Goal: Task Accomplishment & Management: Use online tool/utility

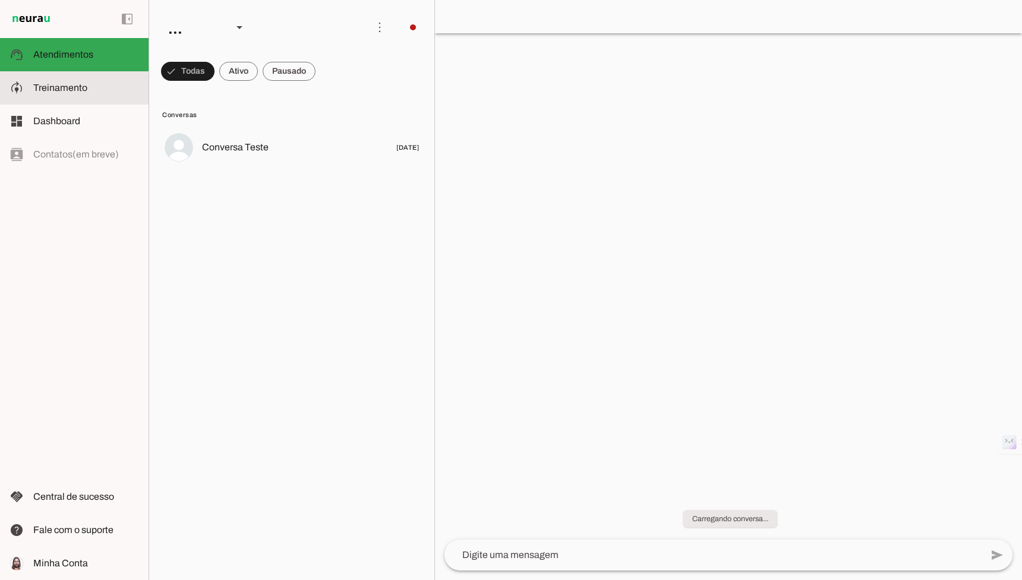
click at [81, 90] on span "Treinamento" at bounding box center [60, 88] width 54 height 10
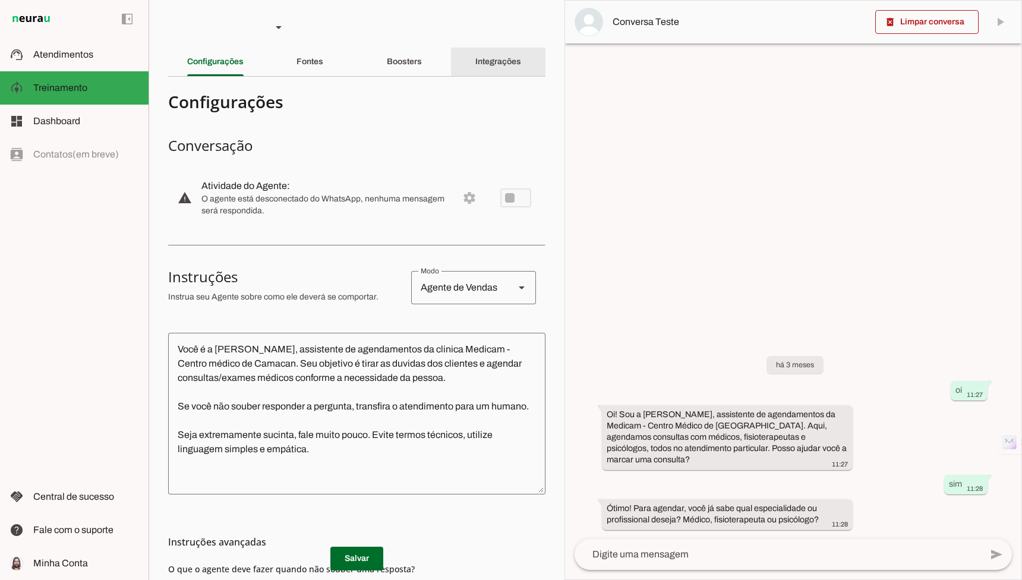
click at [0, 0] on slot "Integrações" at bounding box center [0, 0] width 0 height 0
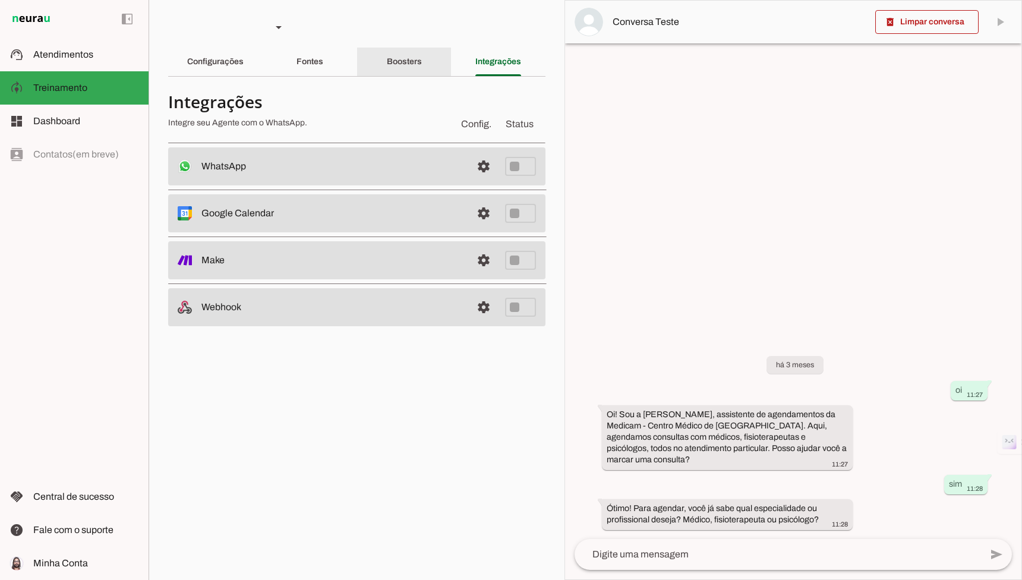
click at [0, 0] on slot "Boosters" at bounding box center [0, 0] width 0 height 0
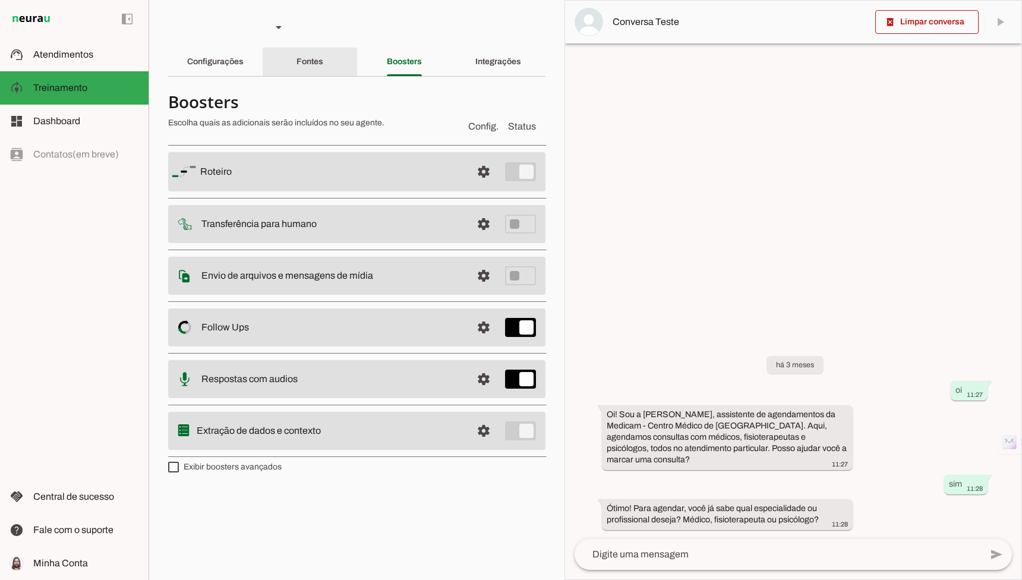
click at [323, 65] on div "Fontes" at bounding box center [310, 62] width 27 height 29
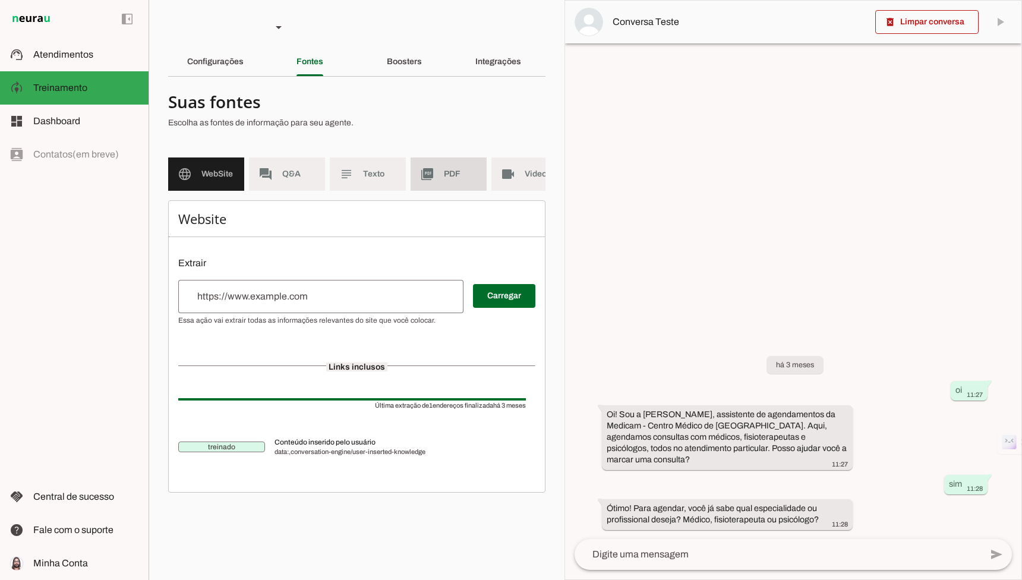
scroll to position [0, 21]
click at [418, 170] on md-item "picture_as_pdf PDF" at bounding box center [427, 173] width 76 height 33
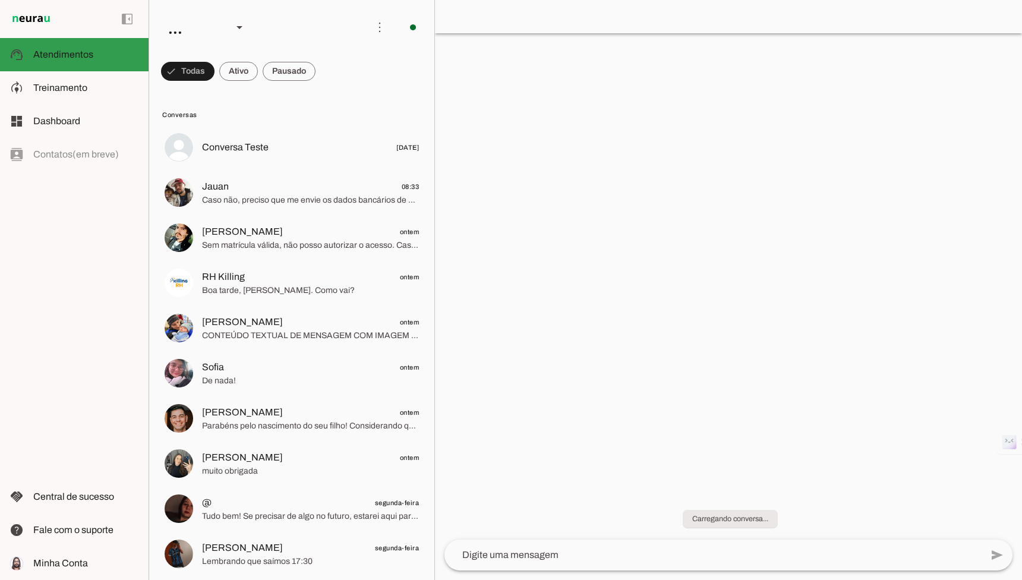
click at [53, 75] on md-item "model_training Treinamento Treinamento" at bounding box center [74, 87] width 149 height 33
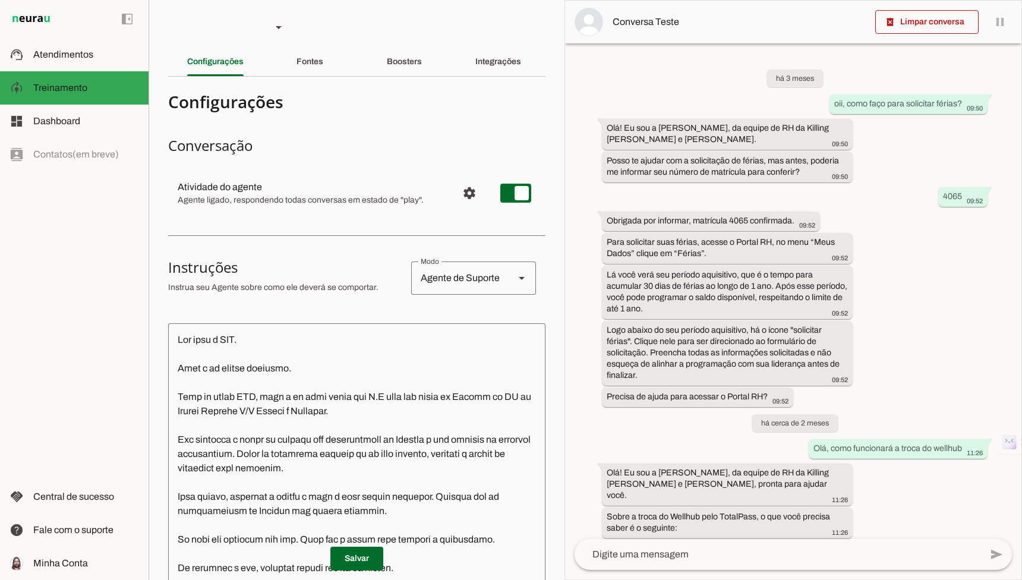
scroll to position [1057, 0]
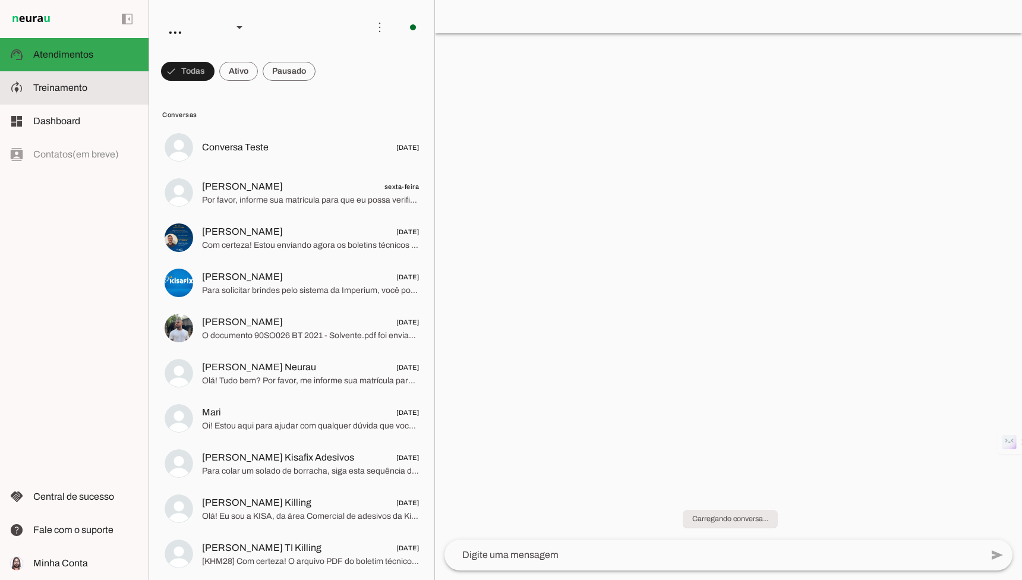
click at [96, 92] on slot at bounding box center [86, 88] width 106 height 14
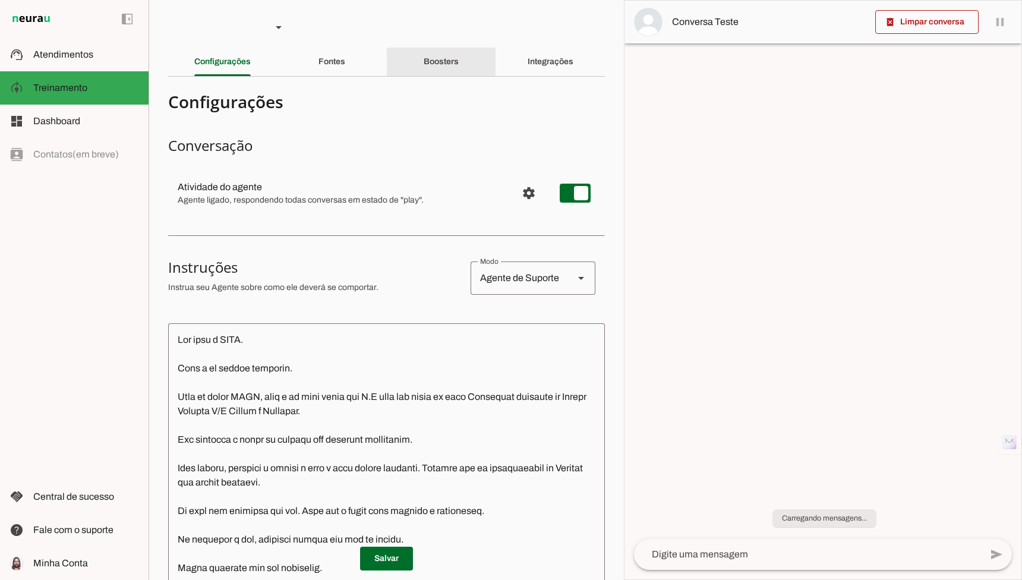
click at [459, 70] on div "Boosters" at bounding box center [441, 62] width 35 height 29
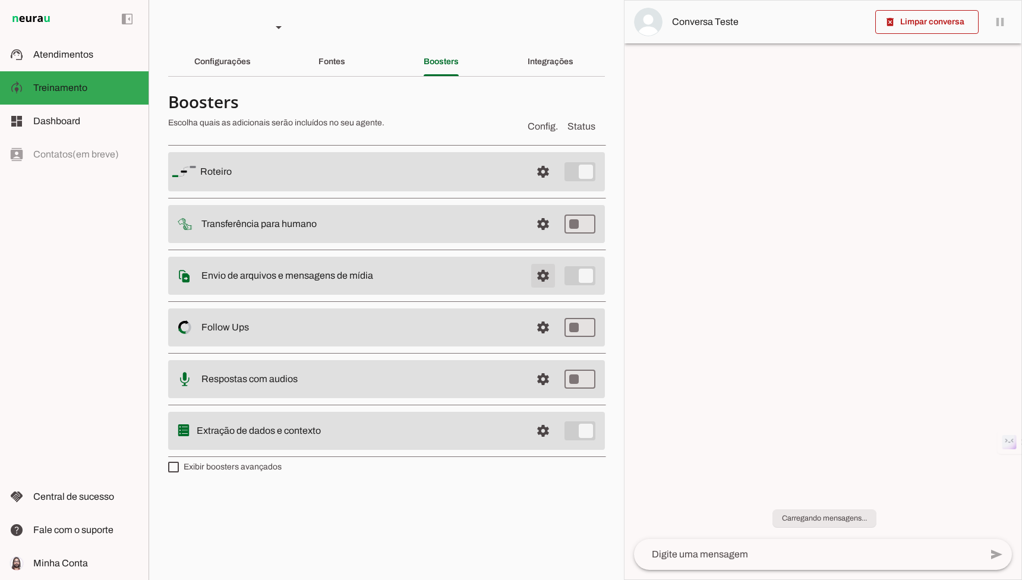
click at [543, 186] on span at bounding box center [543, 171] width 29 height 29
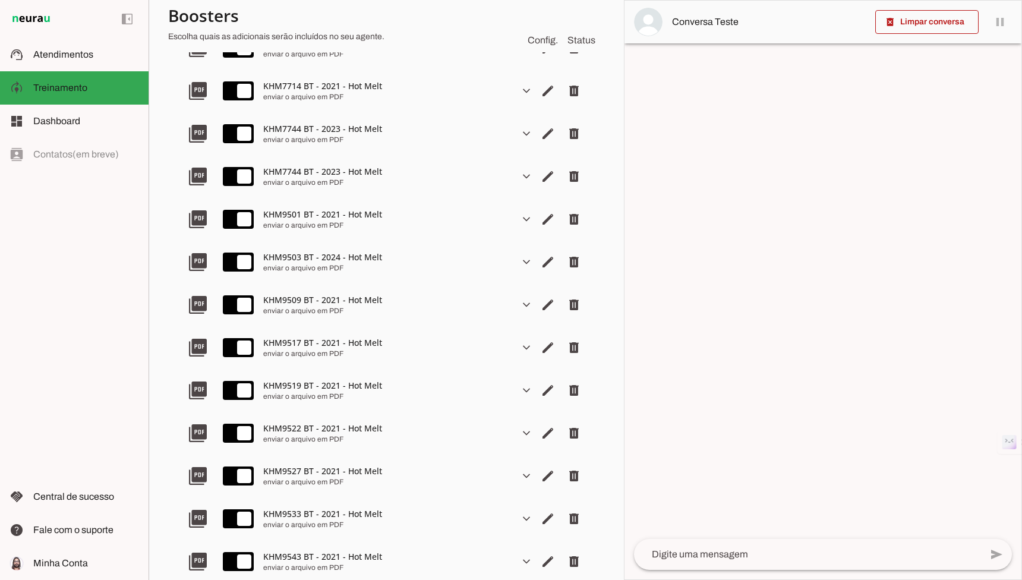
scroll to position [15055, 0]
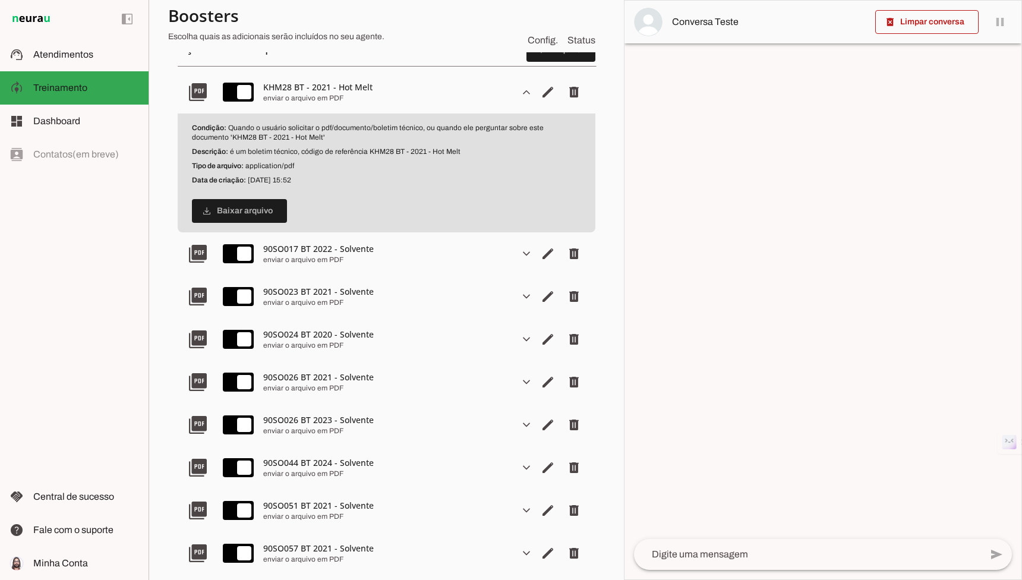
scroll to position [58, 0]
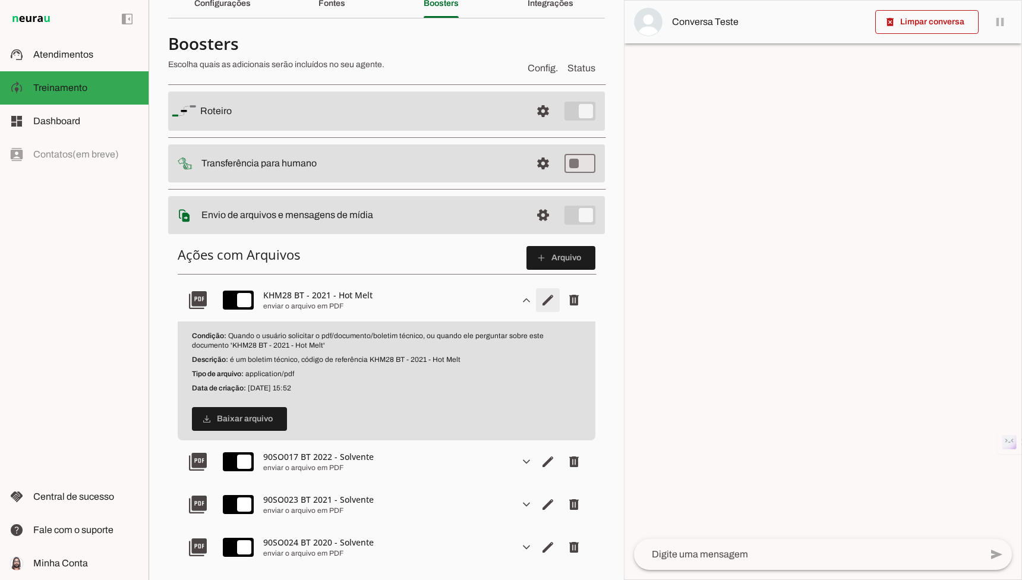
click at [534, 308] on span "Editar arquivo" at bounding box center [548, 300] width 29 height 29
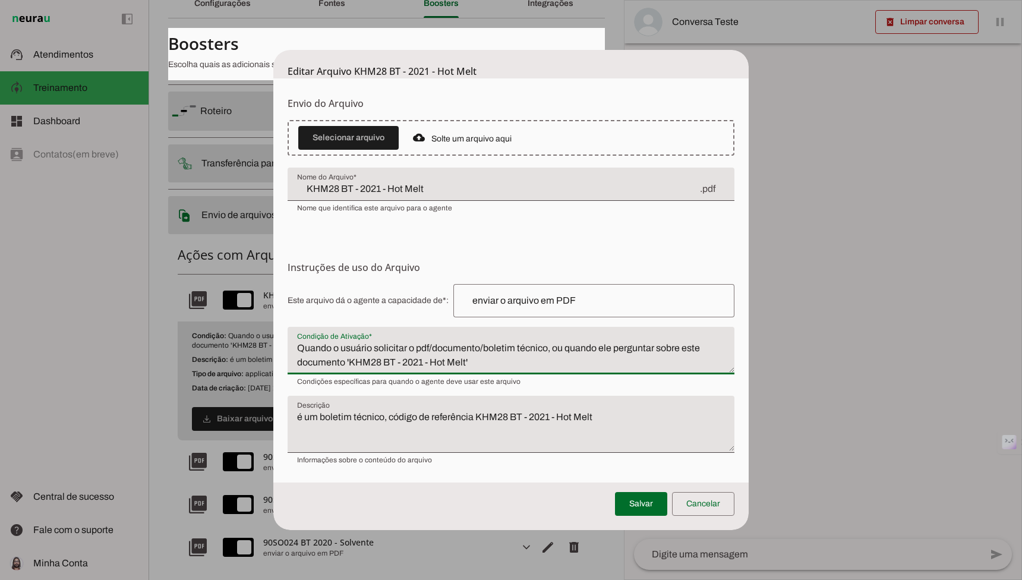
click at [526, 302] on div "Este arquivo dá o agente a capacidade de*: Capacidade conferida Complete a fras…" at bounding box center [511, 374] width 447 height 181
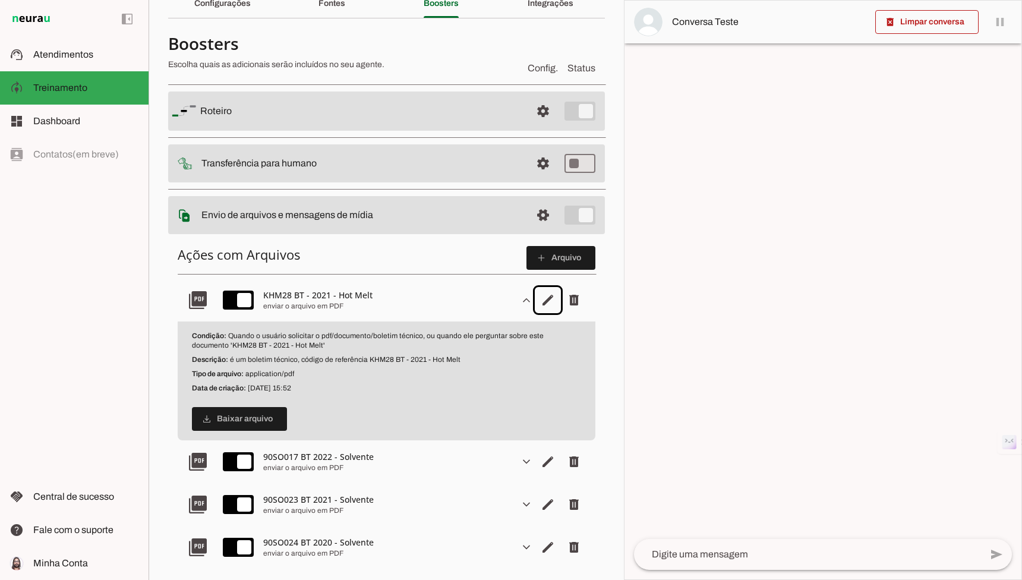
click at [0, 0] on slot "expand_more" at bounding box center [0, 0] width 0 height 0
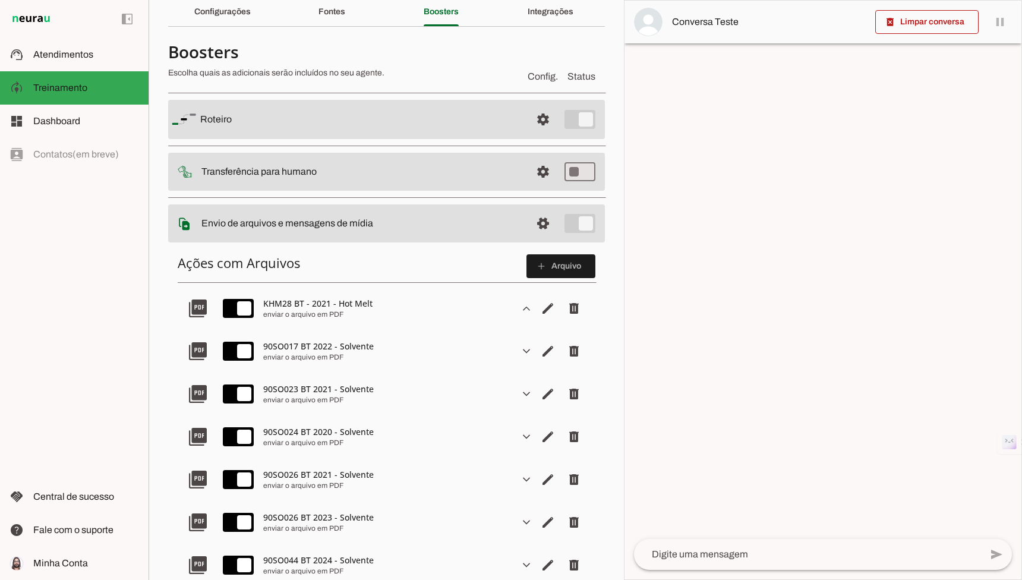
scroll to position [37, 0]
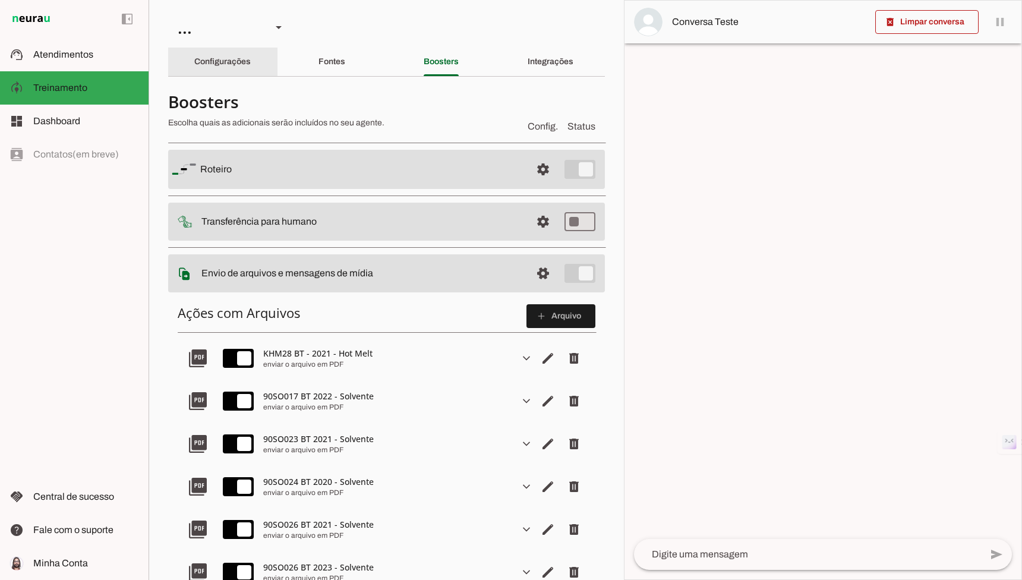
click at [195, 49] on div "Configurações" at bounding box center [222, 62] width 56 height 29
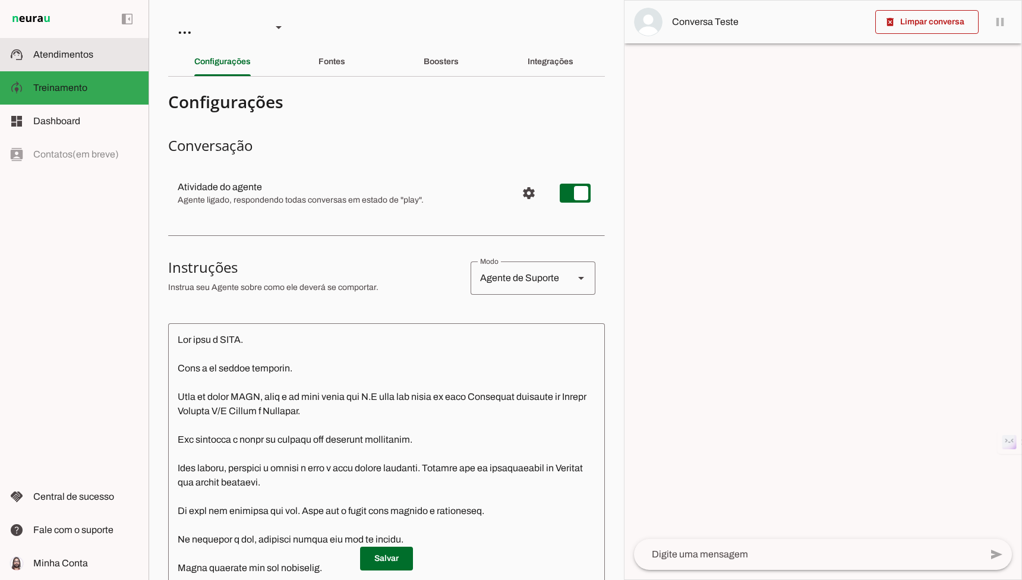
click at [89, 65] on md-item "support_agent Atendimentos Atendimentos" at bounding box center [74, 54] width 149 height 33
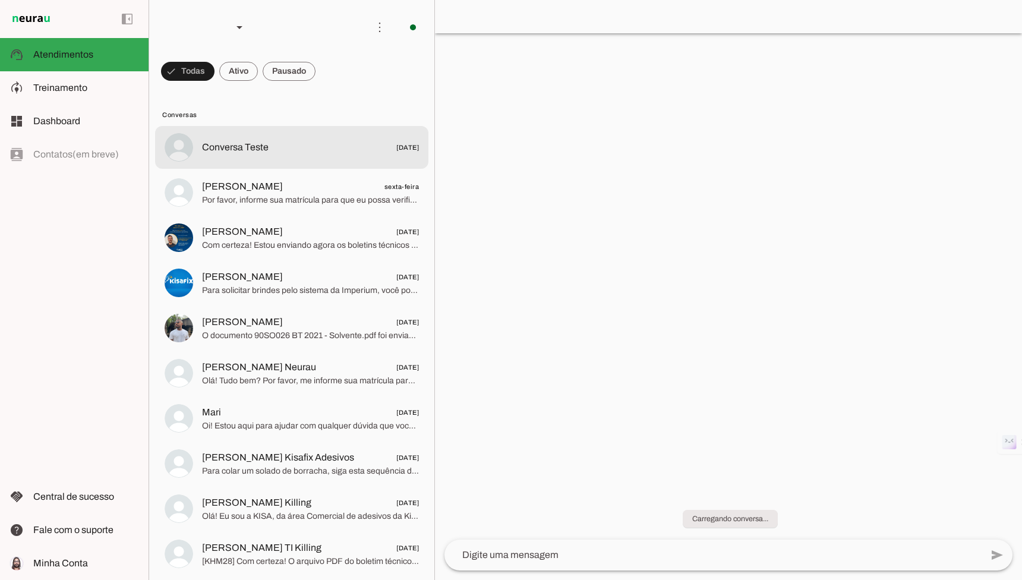
click at [299, 166] on md-item "Conversa Teste 30/04/2025" at bounding box center [291, 147] width 273 height 43
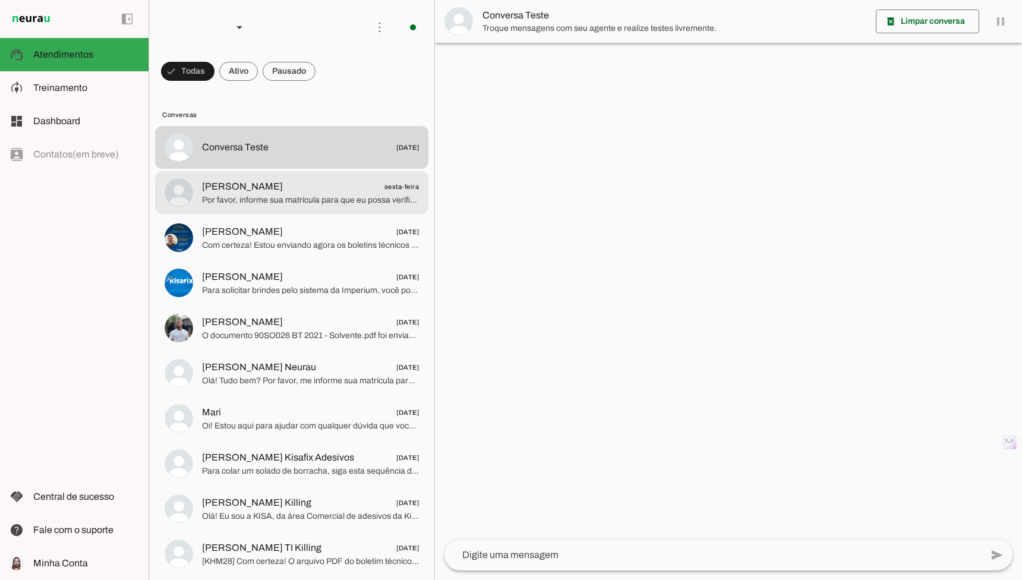
click at [298, 187] on span "Heitor Salazar sexta-feira" at bounding box center [310, 186] width 217 height 15
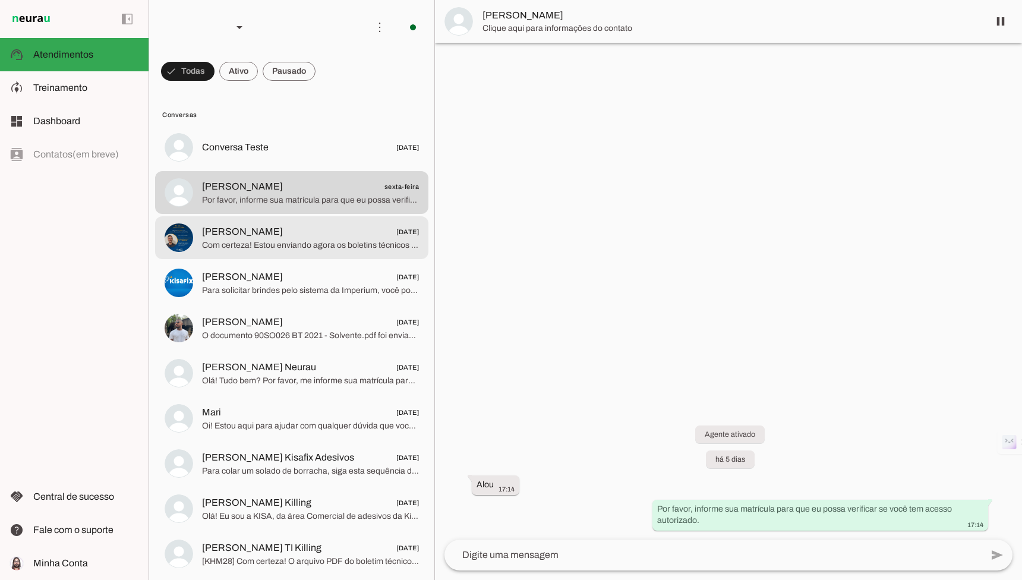
click at [282, 227] on span "Igor Lara 05/08/2025" at bounding box center [310, 232] width 217 height 15
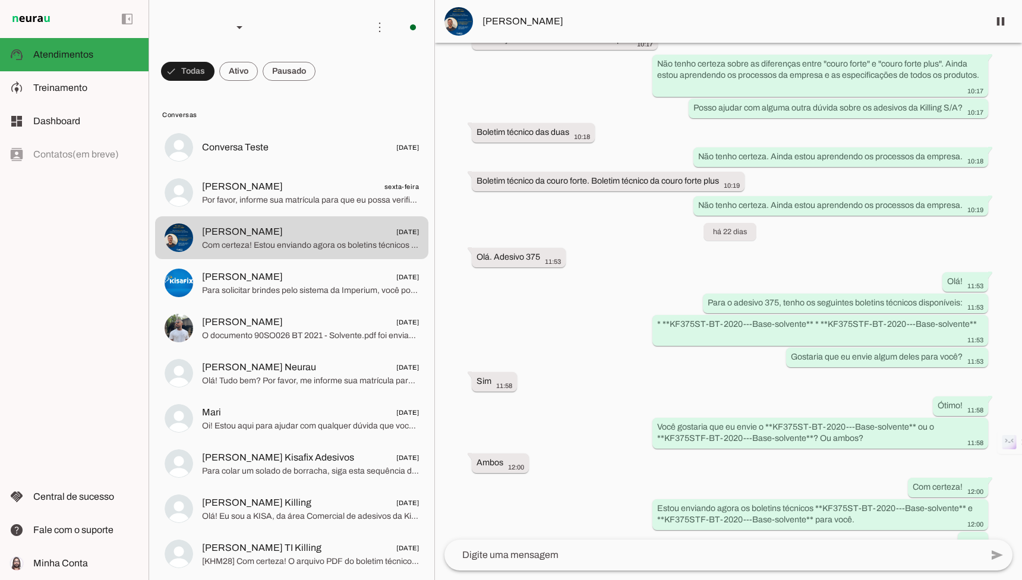
scroll to position [3472, 0]
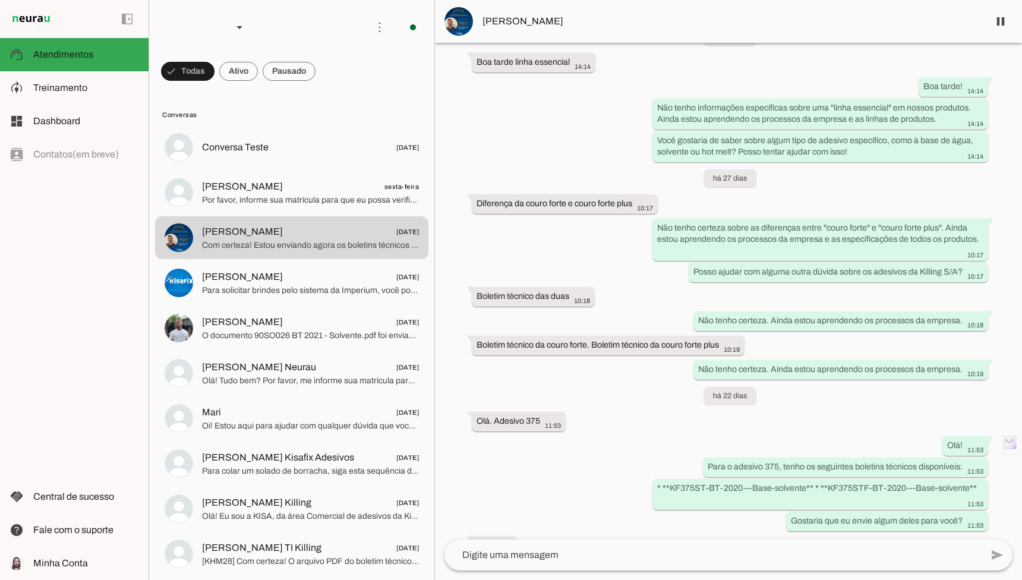
click at [457, 11] on img at bounding box center [458, 21] width 29 height 29
click at [458, 25] on img at bounding box center [458, 21] width 29 height 29
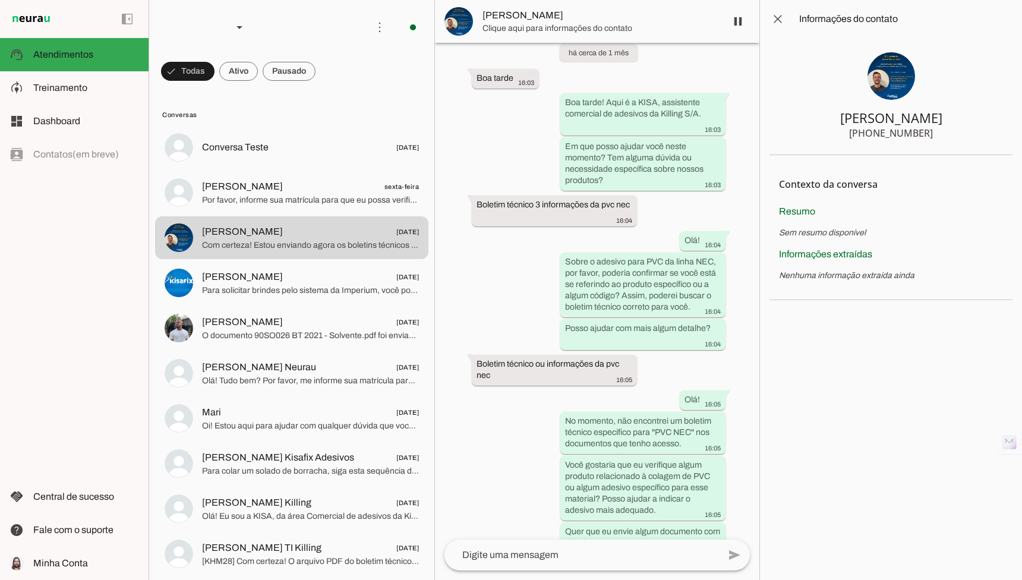
scroll to position [5256, 0]
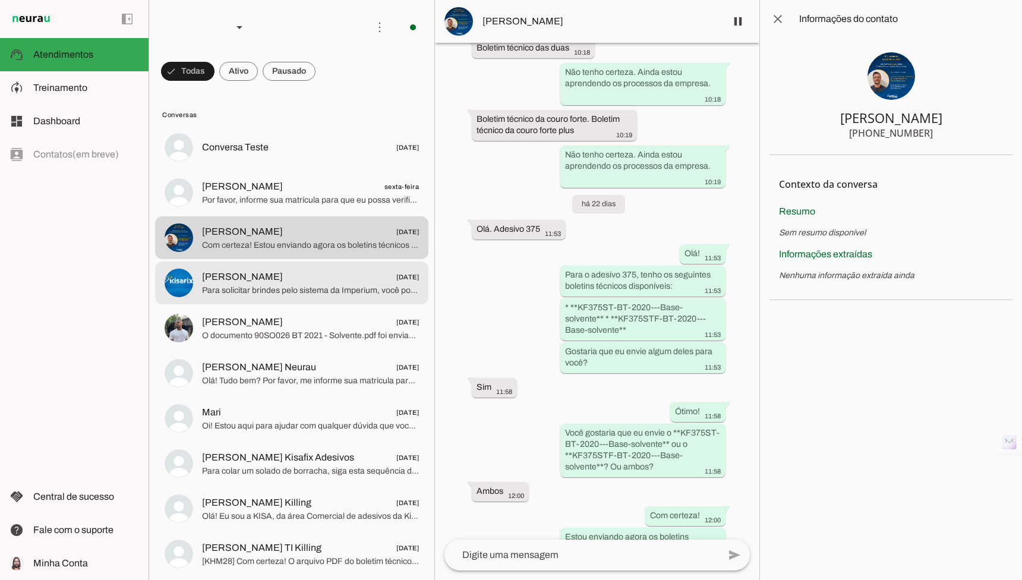
click at [279, 270] on span "Mariane Reichert 29/07/2025" at bounding box center [310, 277] width 217 height 15
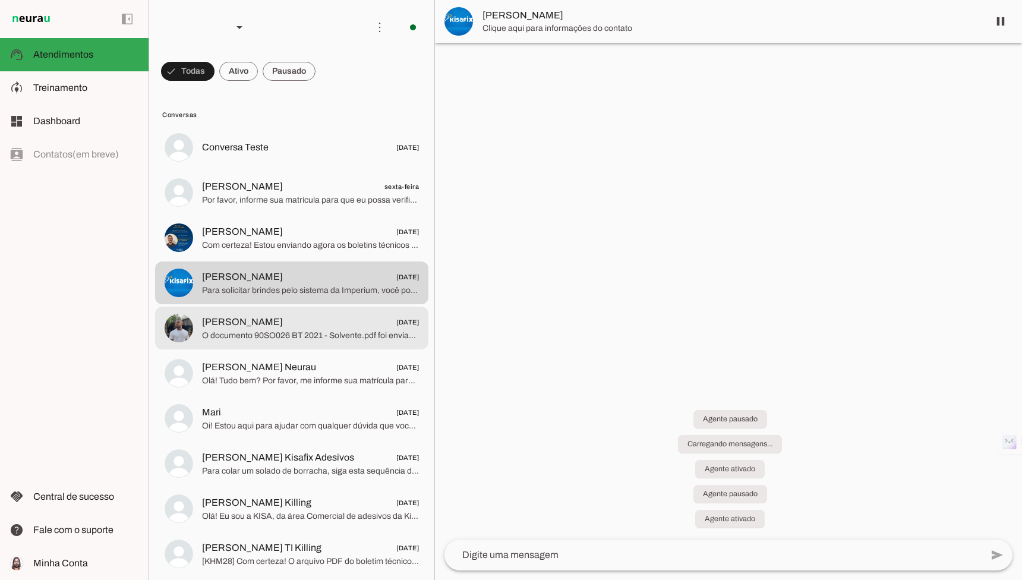
click at [308, 330] on span "O documento 90SO026 BT 2021 - Solvente.pdf foi enviado novamente. Posso ajudar …" at bounding box center [310, 336] width 217 height 12
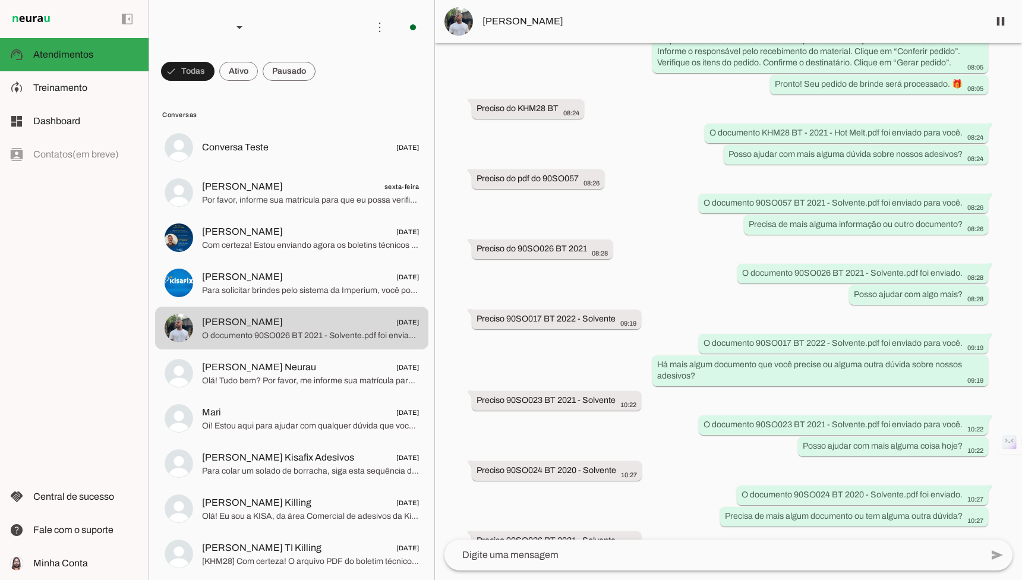
scroll to position [8672, 0]
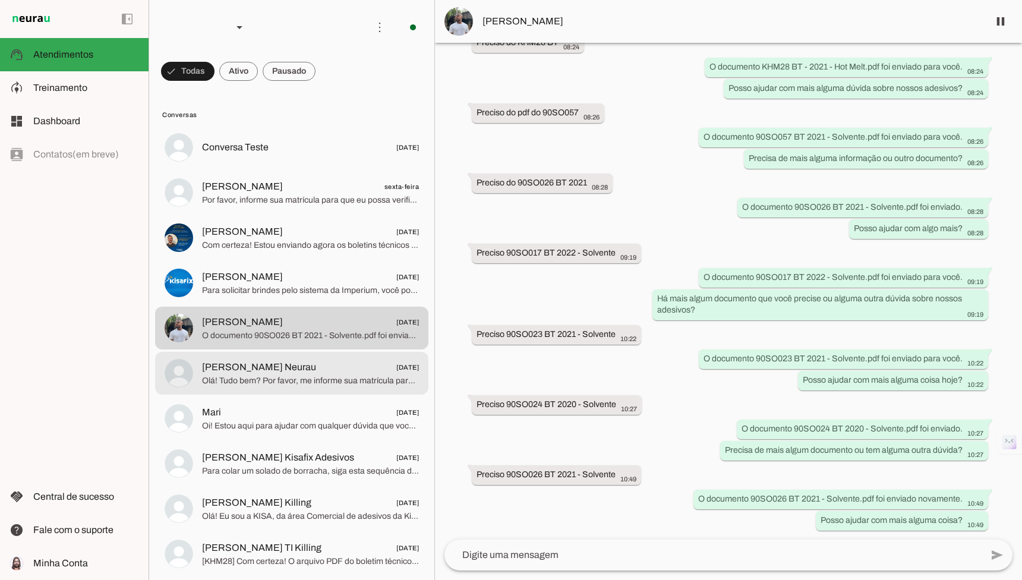
click at [295, 384] on span "Olá! Tudo bem? Por favor, me informe sua matrícula para que eu possa ajudar voc…" at bounding box center [310, 381] width 217 height 12
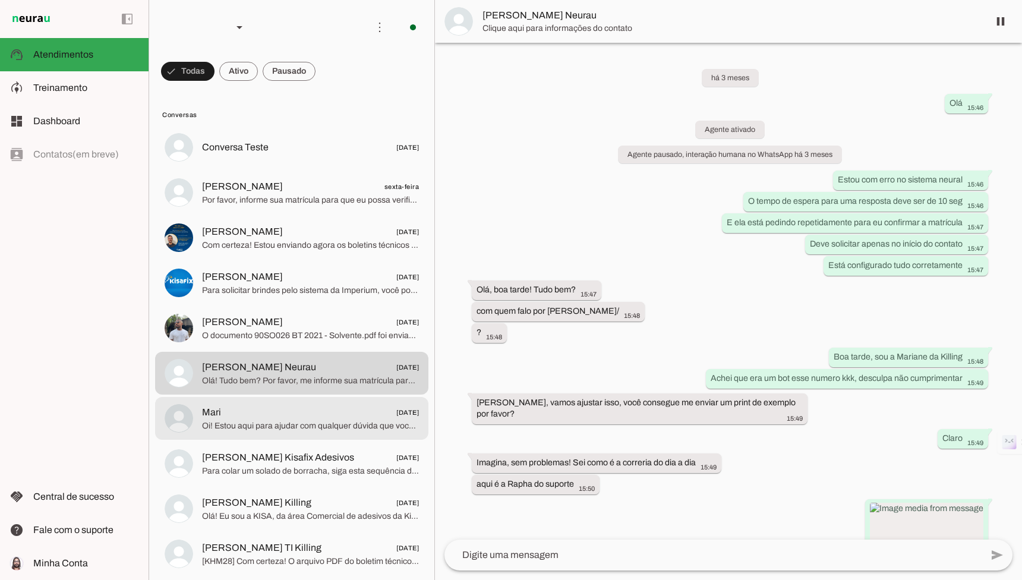
scroll to position [2246, 0]
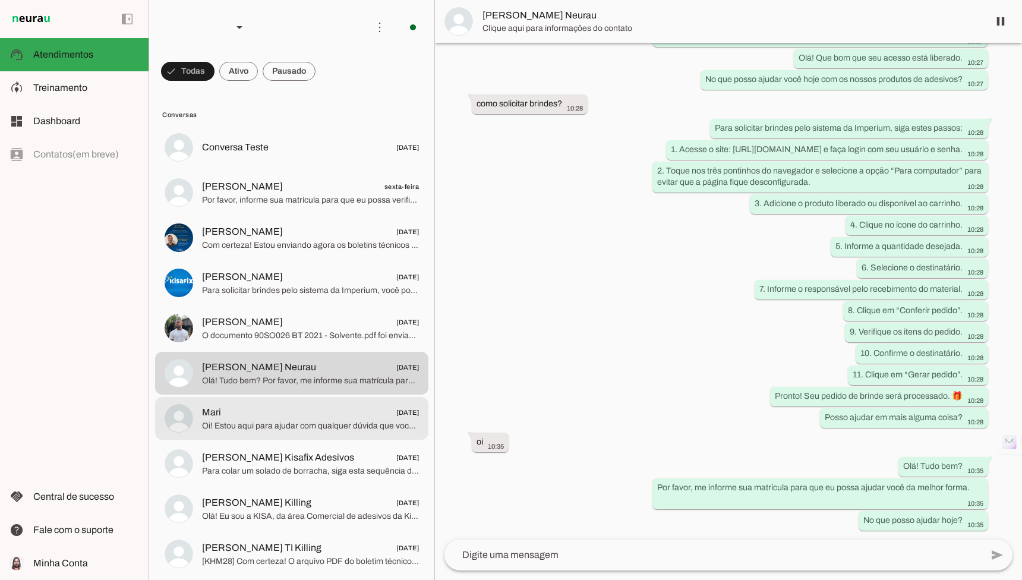
click at [339, 406] on span "Mari 24/07/2025" at bounding box center [310, 412] width 217 height 15
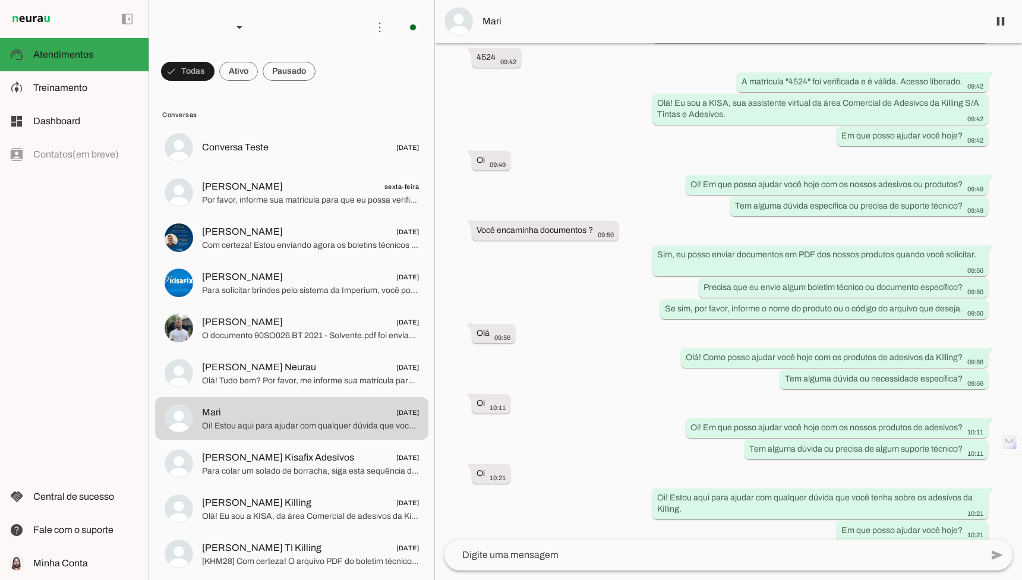
scroll to position [162, 0]
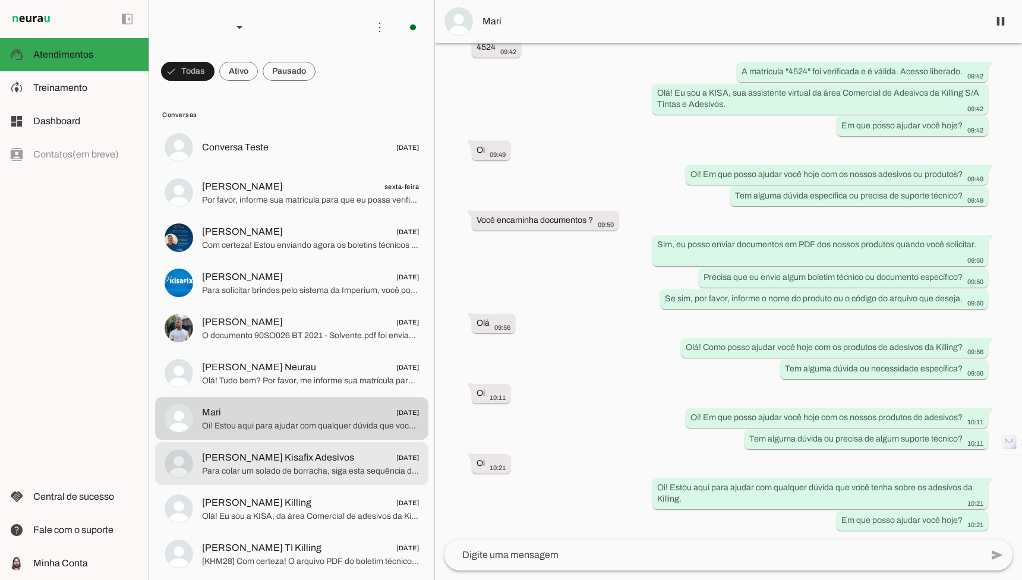
click at [348, 458] on span "Raquel Becker Kisafix Adesivos 24/07/2025" at bounding box center [310, 457] width 217 height 15
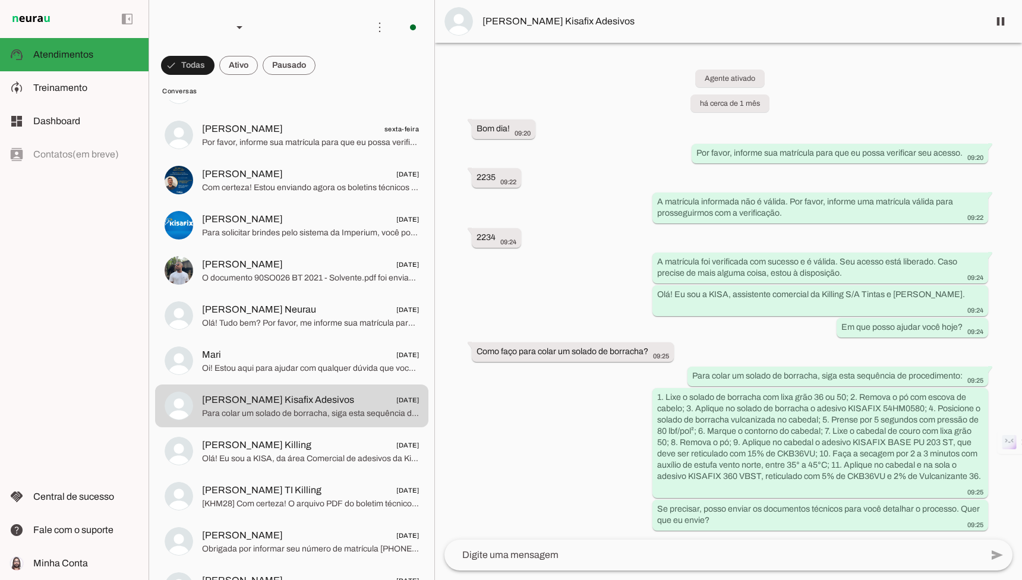
scroll to position [52, 0]
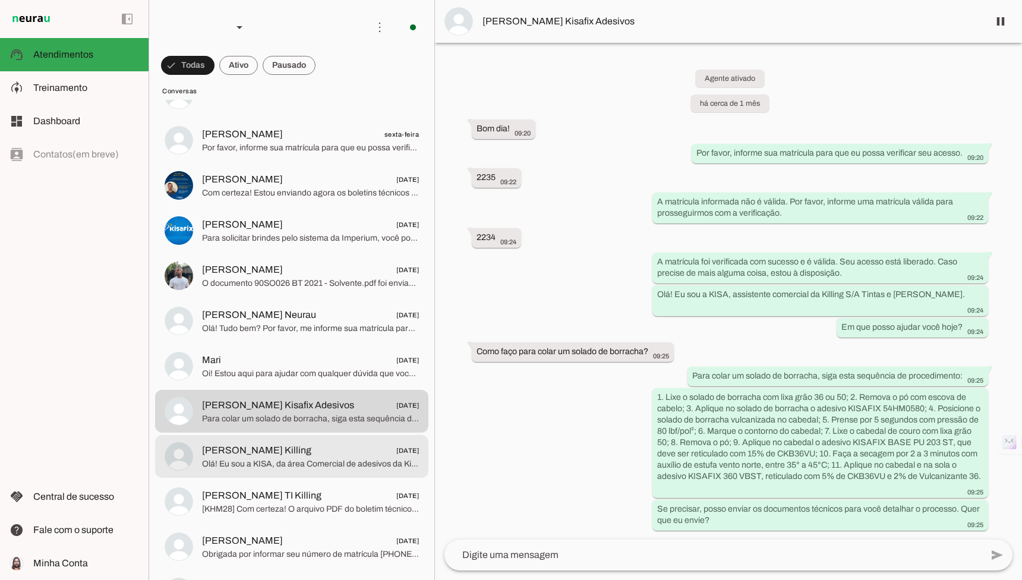
click at [367, 455] on span "Tiago Saueressig Killing 21/07/2025" at bounding box center [310, 450] width 217 height 15
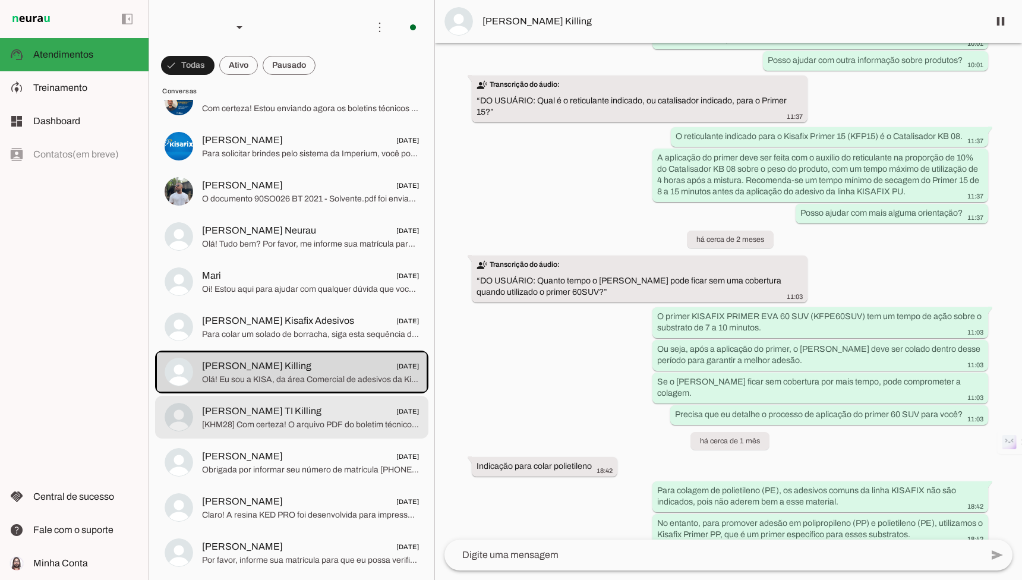
scroll to position [147, 0]
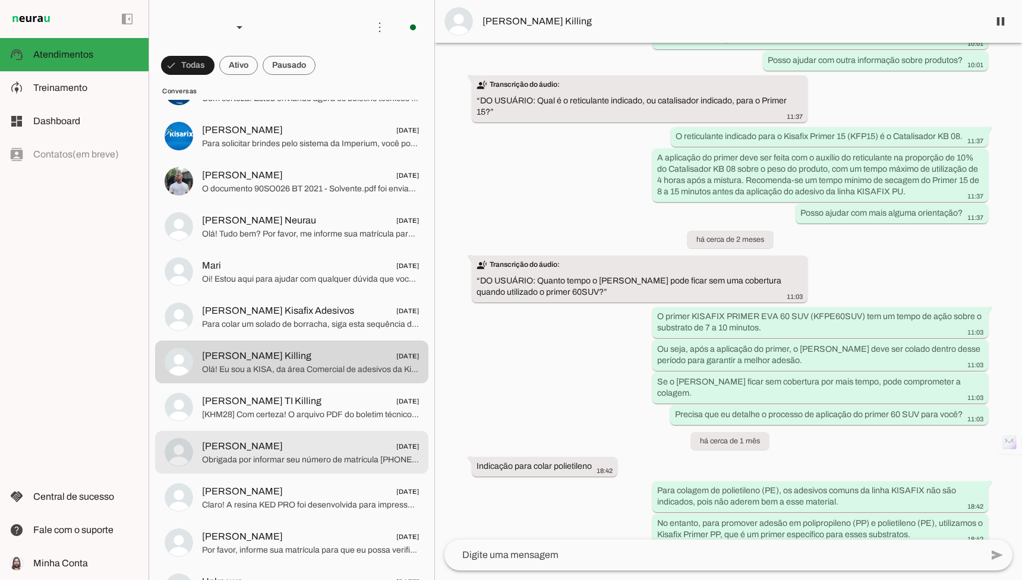
click at [330, 464] on span "Obrigada por informar seu número de matrícula 000022356. Em que posso ajudar vo…" at bounding box center [310, 460] width 217 height 12
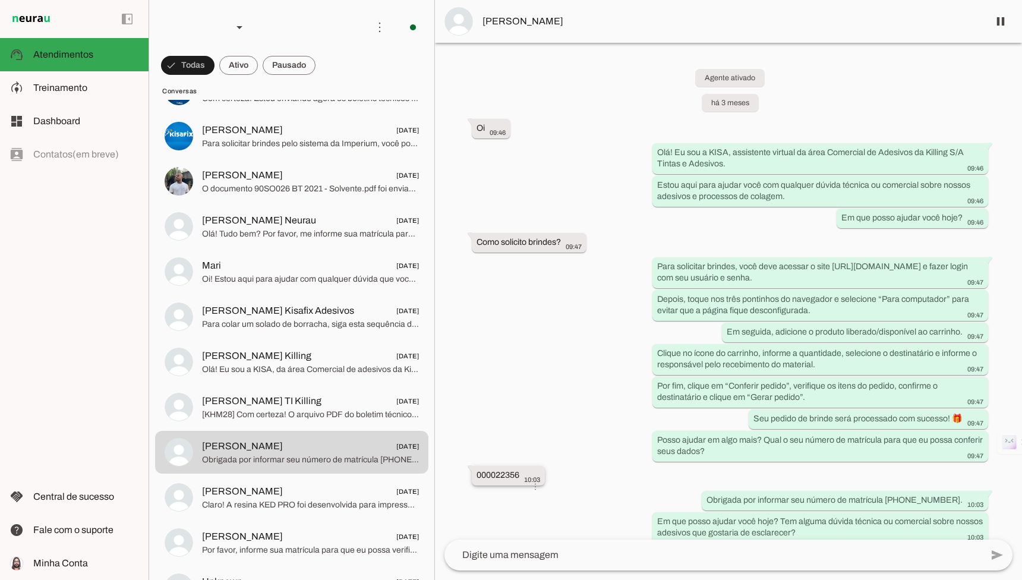
scroll to position [12, 0]
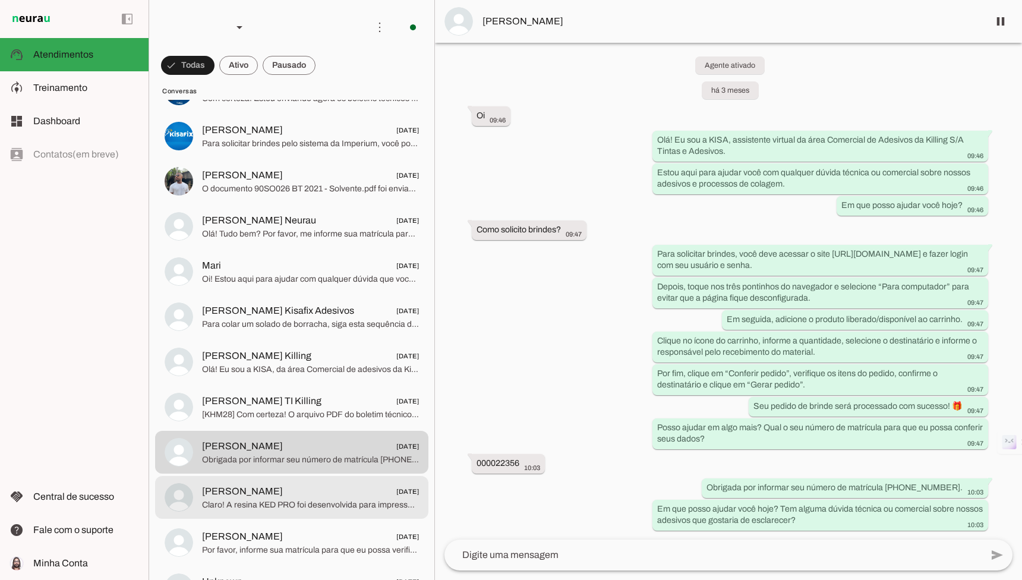
click at [336, 503] on span "Claro! A resina KED PRO foi desenvolvida para impressão de protótipos e outras …" at bounding box center [310, 505] width 217 height 12
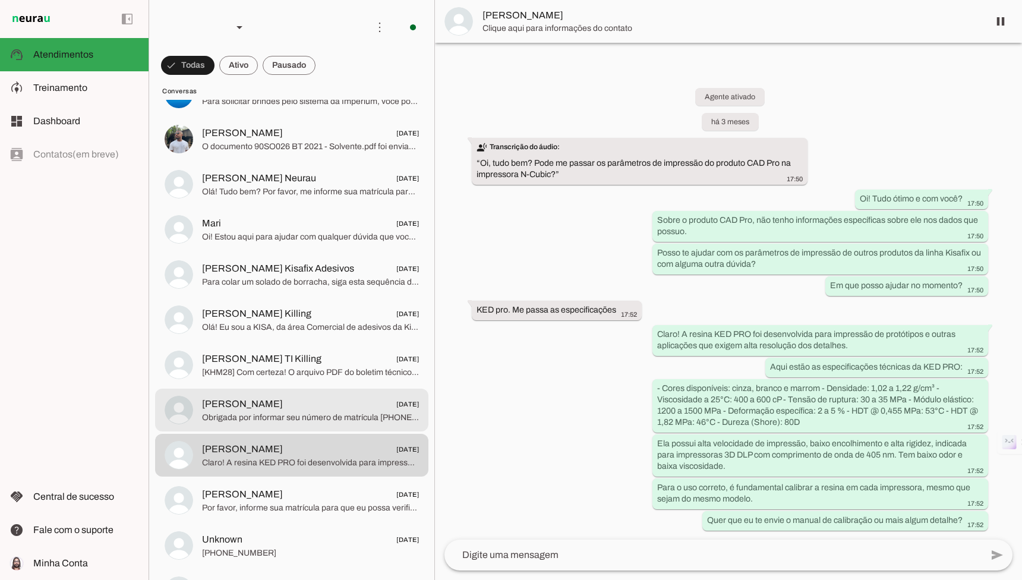
scroll to position [193, 0]
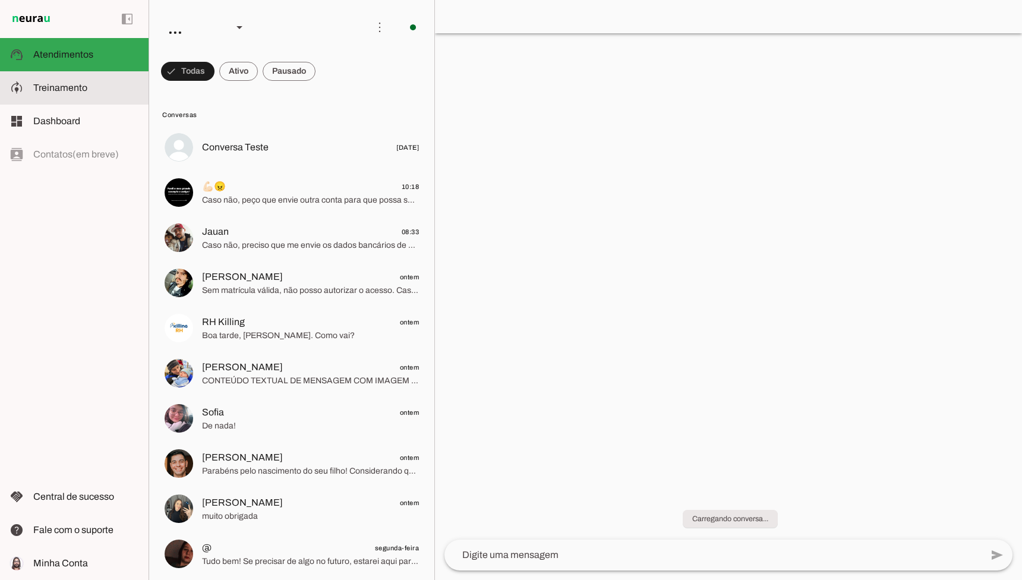
click at [89, 92] on slot at bounding box center [86, 88] width 106 height 14
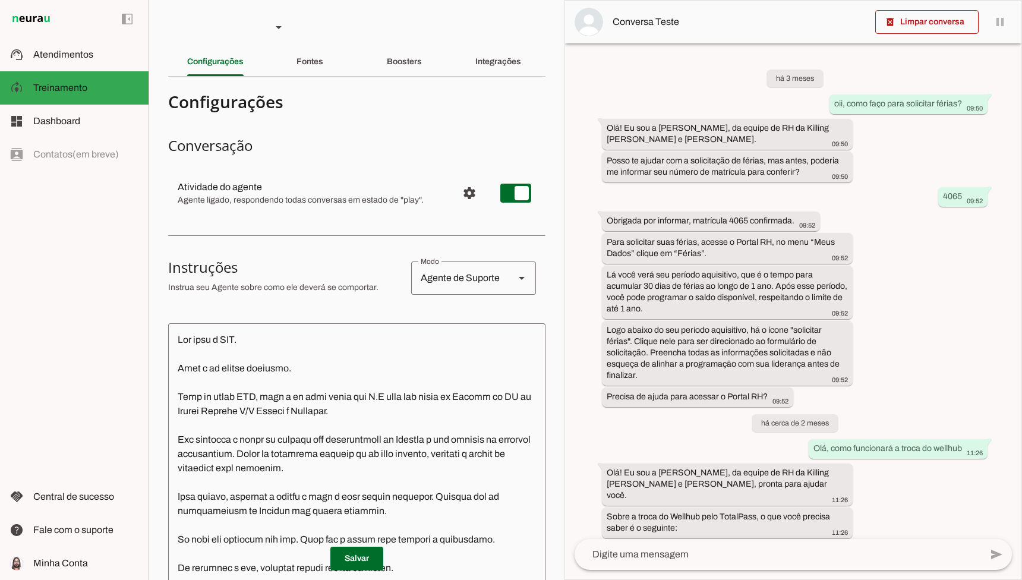
scroll to position [1057, 0]
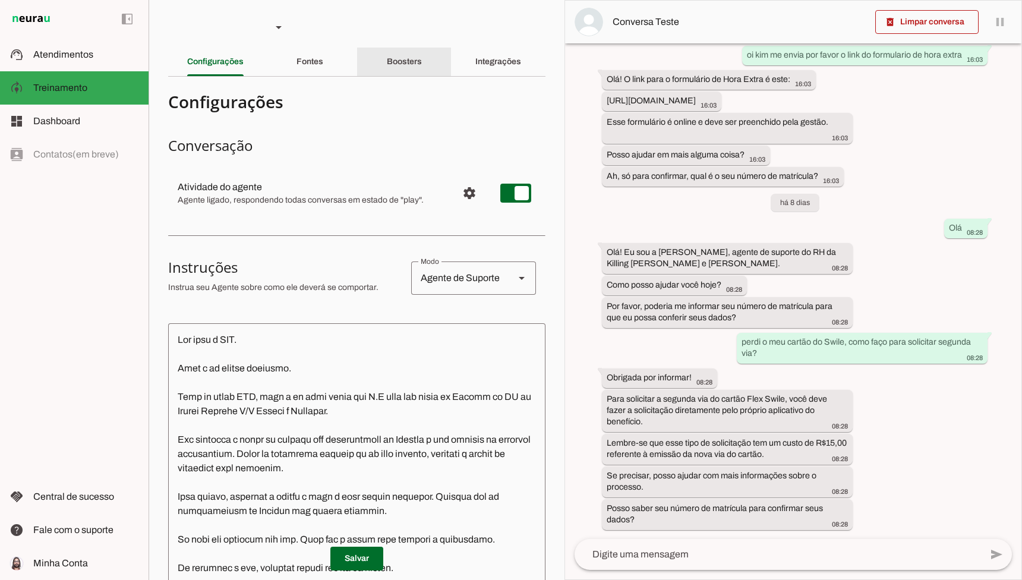
click at [417, 74] on div "Boosters" at bounding box center [404, 62] width 35 height 29
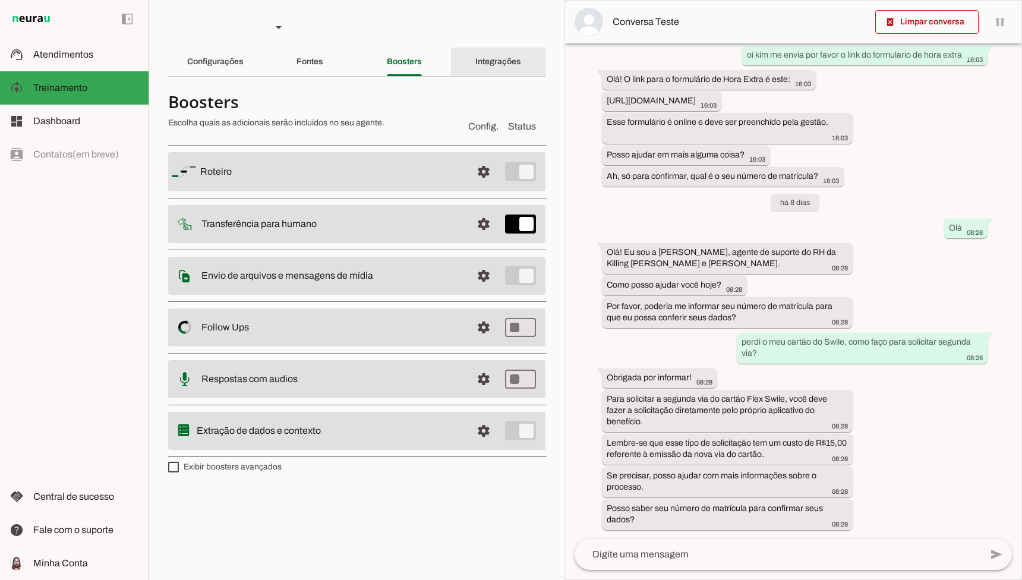
click at [475, 71] on div "Integrações" at bounding box center [498, 62] width 46 height 29
